Goal: Task Accomplishment & Management: Manage account settings

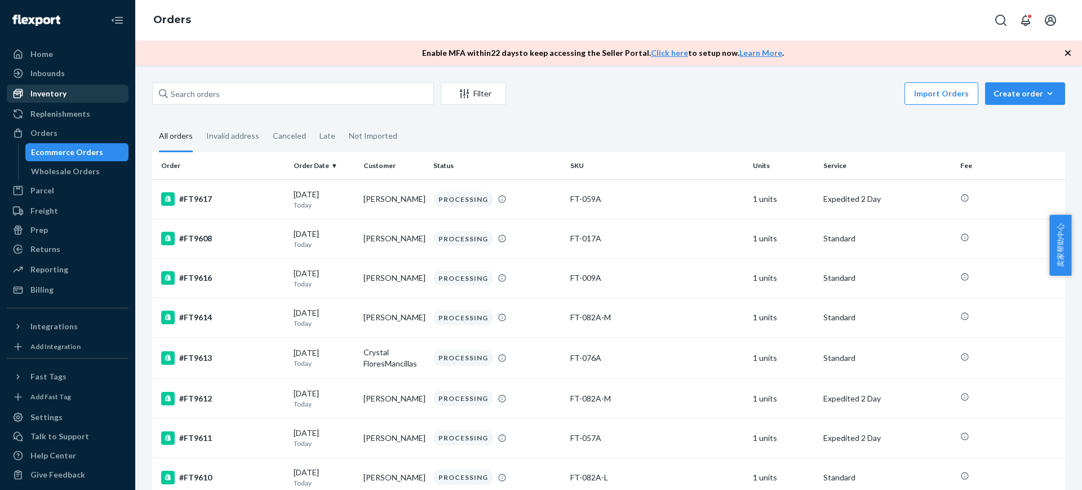
click at [93, 88] on div "Inventory" at bounding box center [67, 94] width 119 height 16
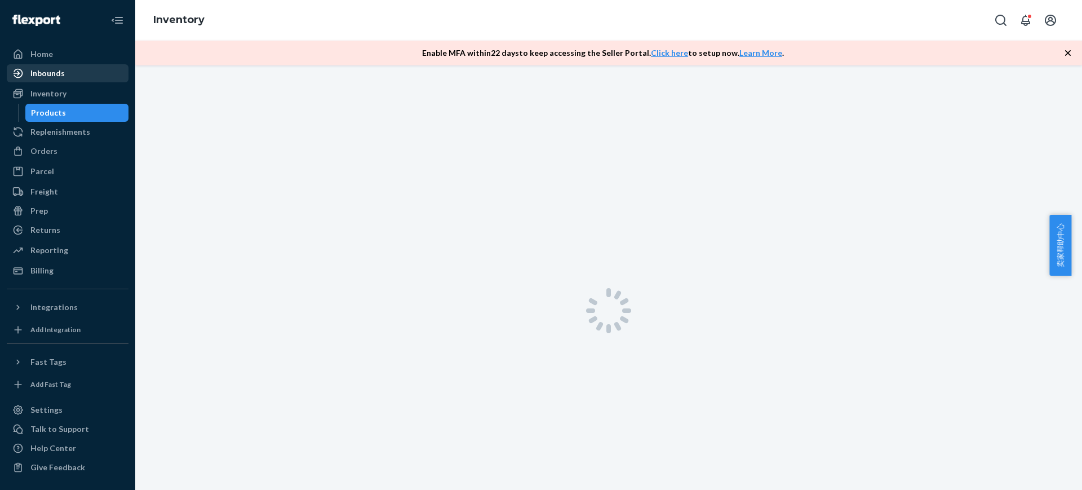
click at [68, 74] on div "Inbounds" at bounding box center [67, 73] width 119 height 16
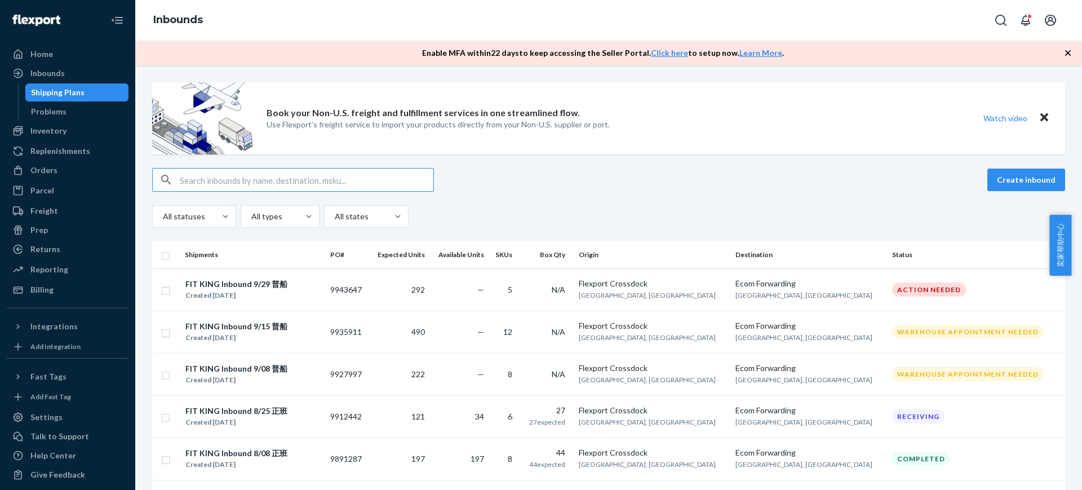
scroll to position [70, 0]
click at [700, 183] on div "Create inbound" at bounding box center [608, 180] width 913 height 24
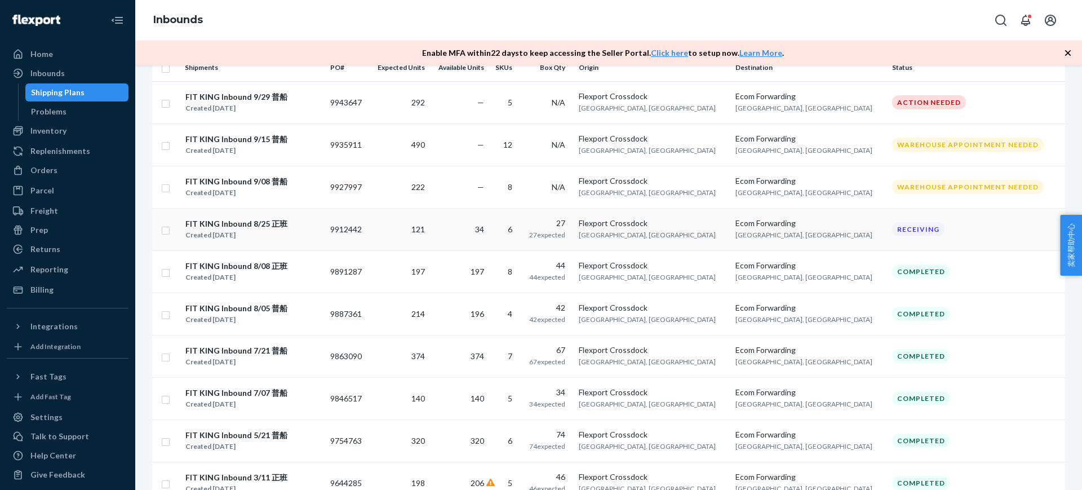
scroll to position [211, 0]
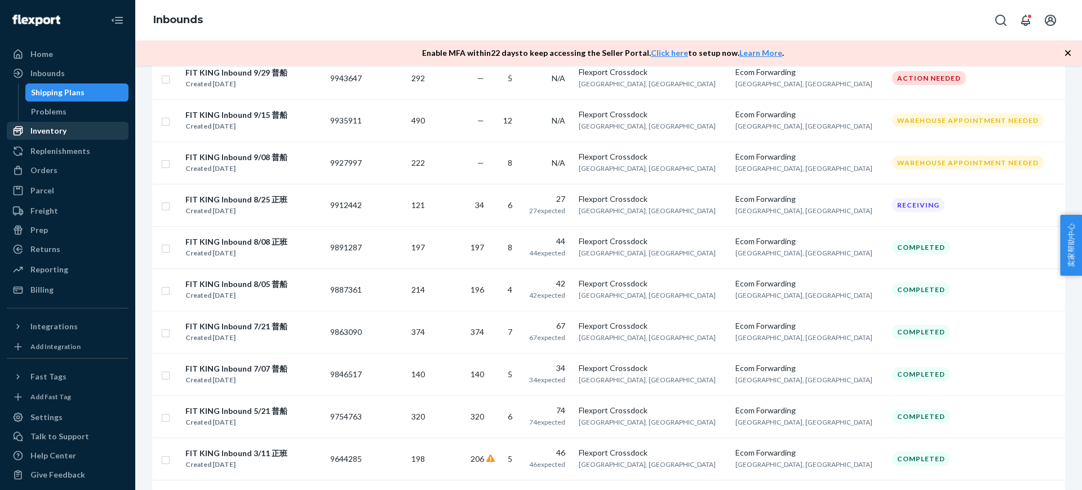
click at [64, 132] on div "Inventory" at bounding box center [48, 130] width 36 height 11
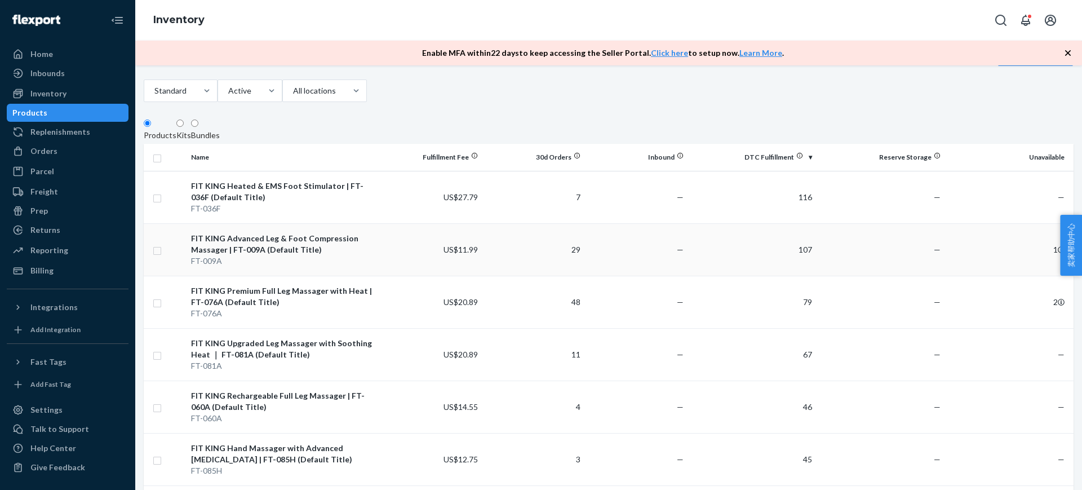
scroll to position [70, 0]
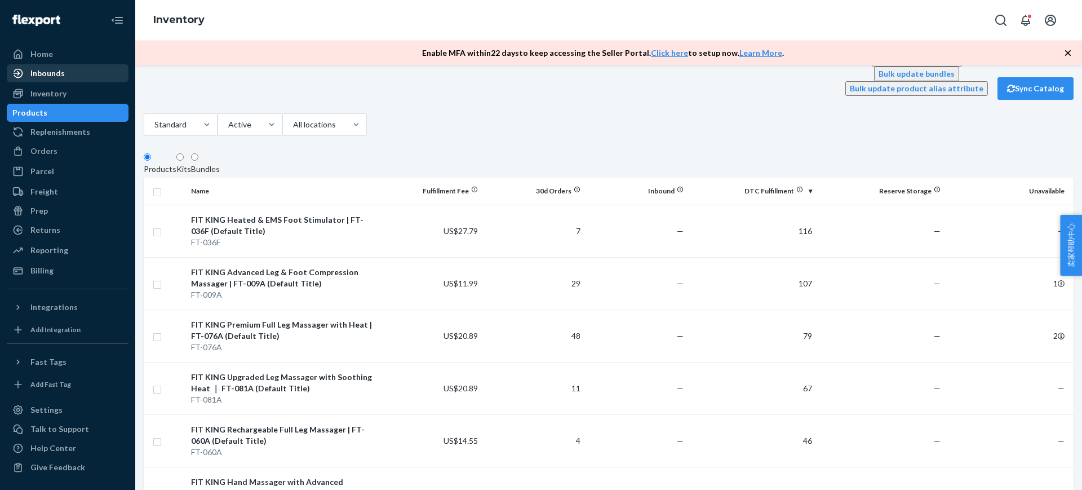
click at [70, 77] on div "Inbounds" at bounding box center [67, 73] width 119 height 16
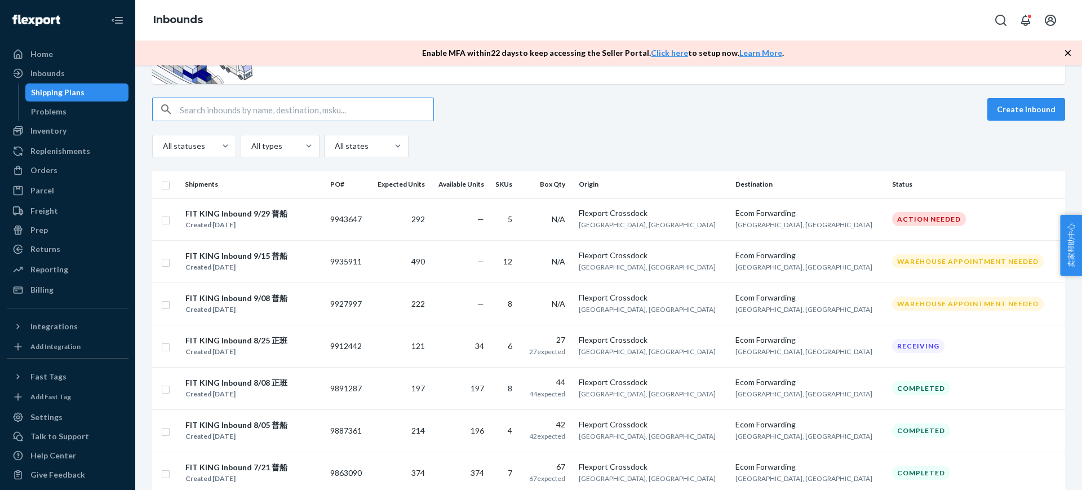
scroll to position [141, 0]
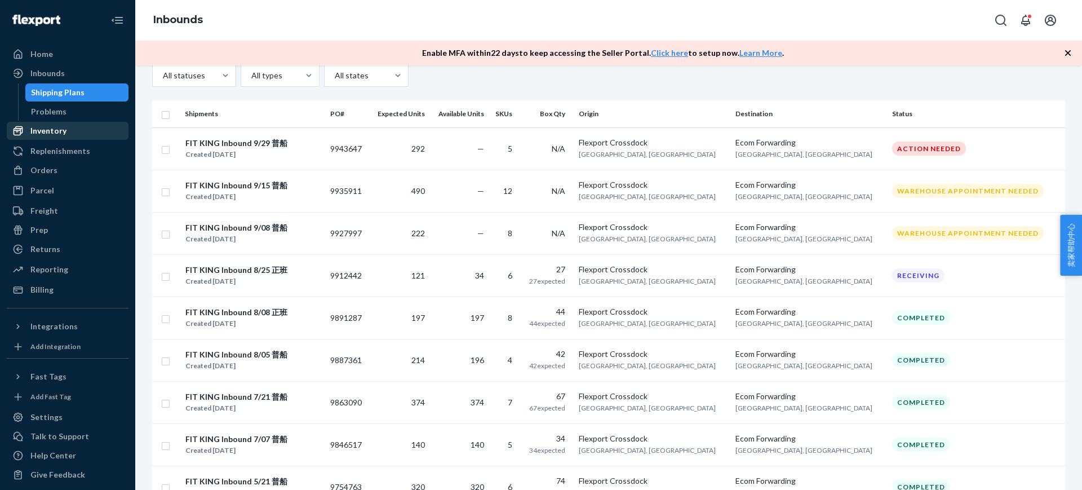
click at [57, 127] on div "Inventory" at bounding box center [48, 130] width 36 height 11
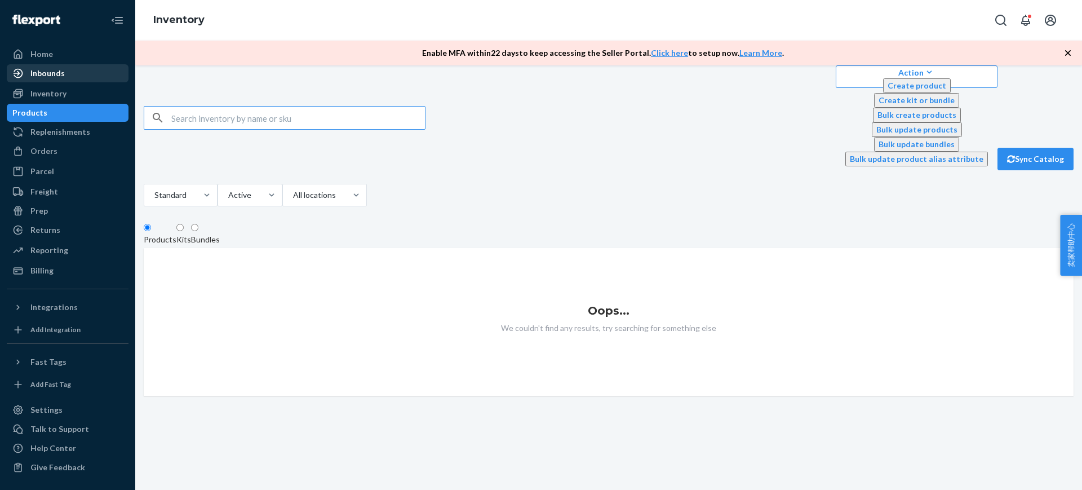
click at [75, 75] on div "Inbounds" at bounding box center [67, 73] width 119 height 16
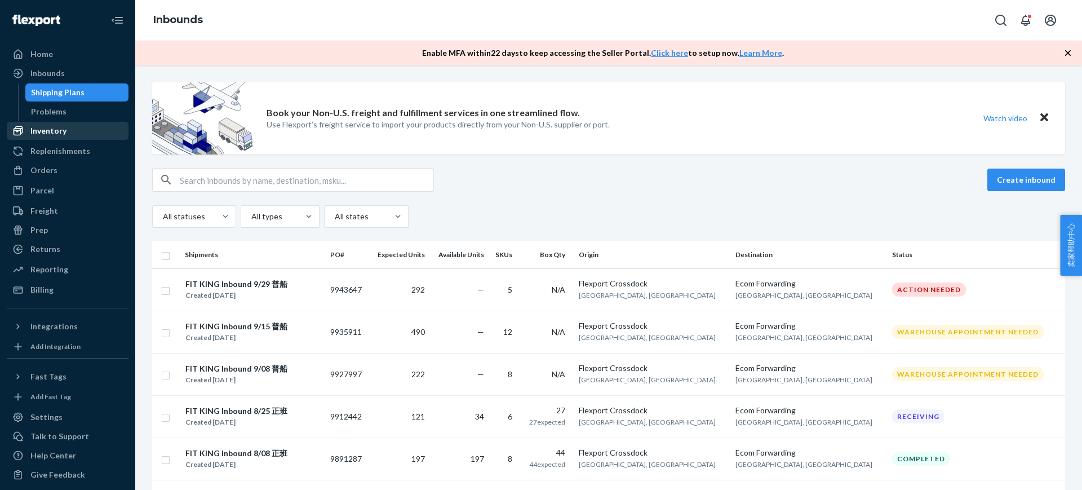
click at [56, 132] on div "Inventory" at bounding box center [48, 130] width 36 height 11
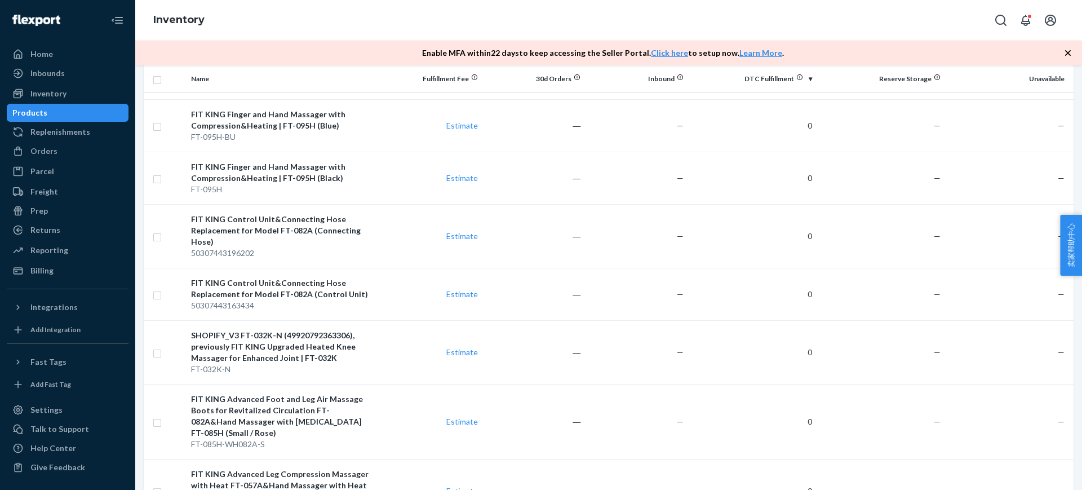
scroll to position [1257, 0]
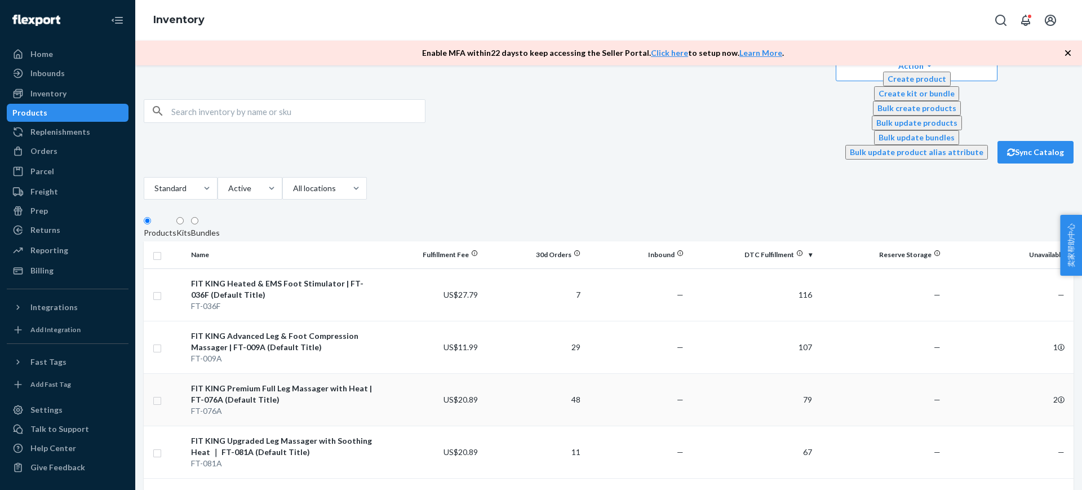
scroll to position [0, 0]
